Goal: Task Accomplishment & Management: Complete application form

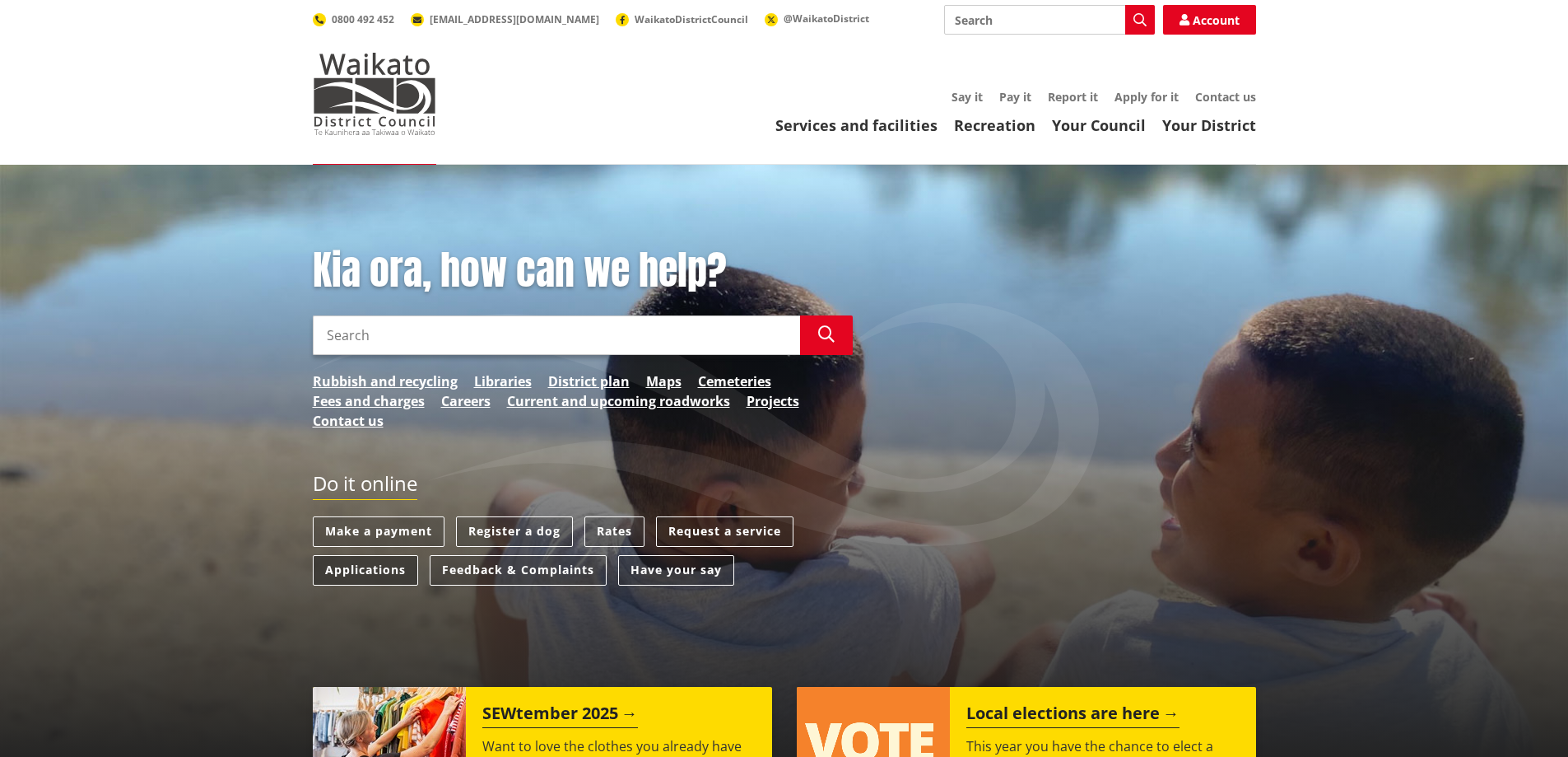
click at [377, 568] on link "Applications" at bounding box center [365, 569] width 105 height 31
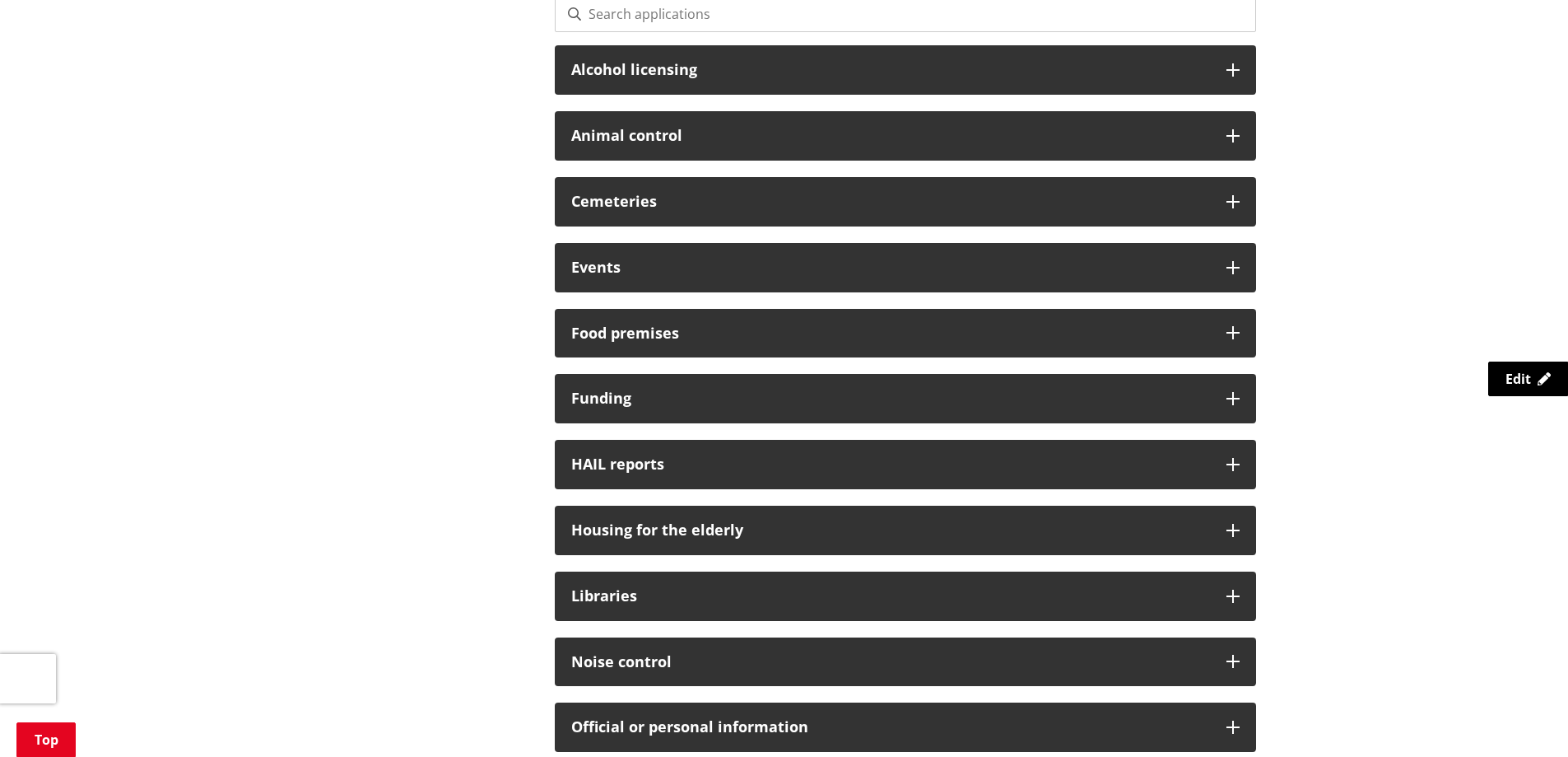
scroll to position [515, 0]
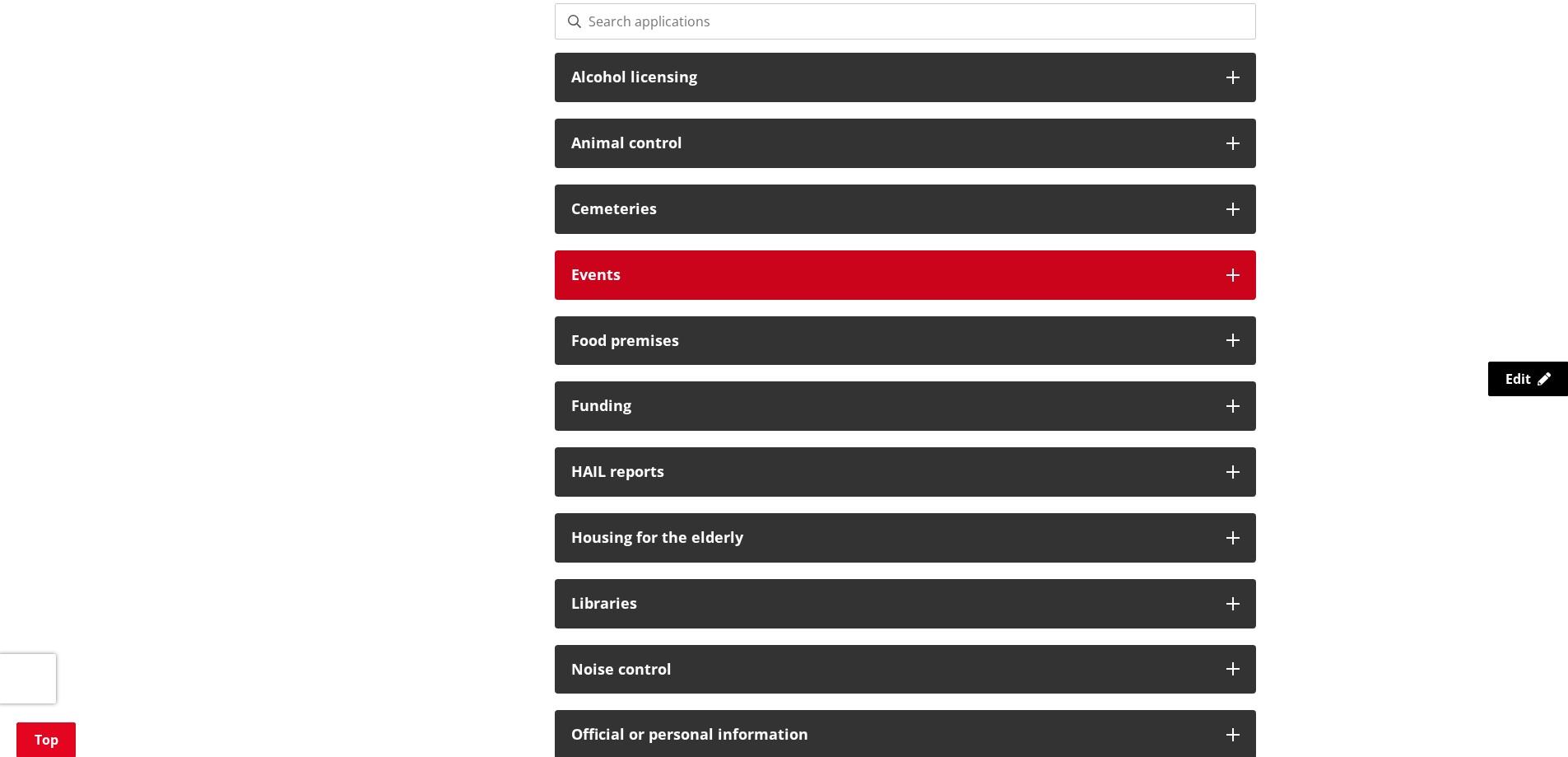
click at [718, 283] on div "Events" at bounding box center [905, 275] width 701 height 50
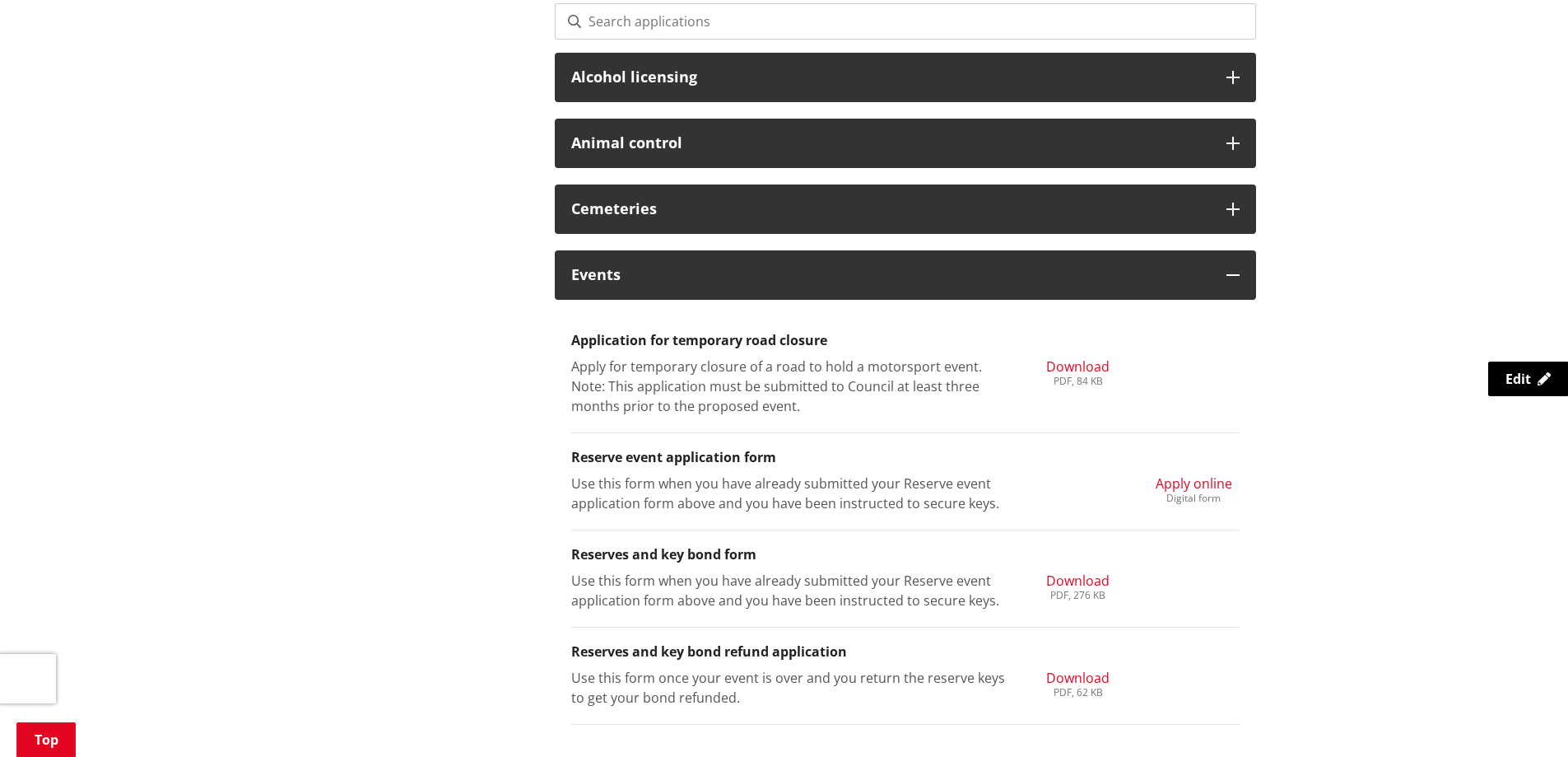
click at [1207, 484] on span "Apply online" at bounding box center [1193, 483] width 76 height 18
